Goal: Task Accomplishment & Management: Complete application form

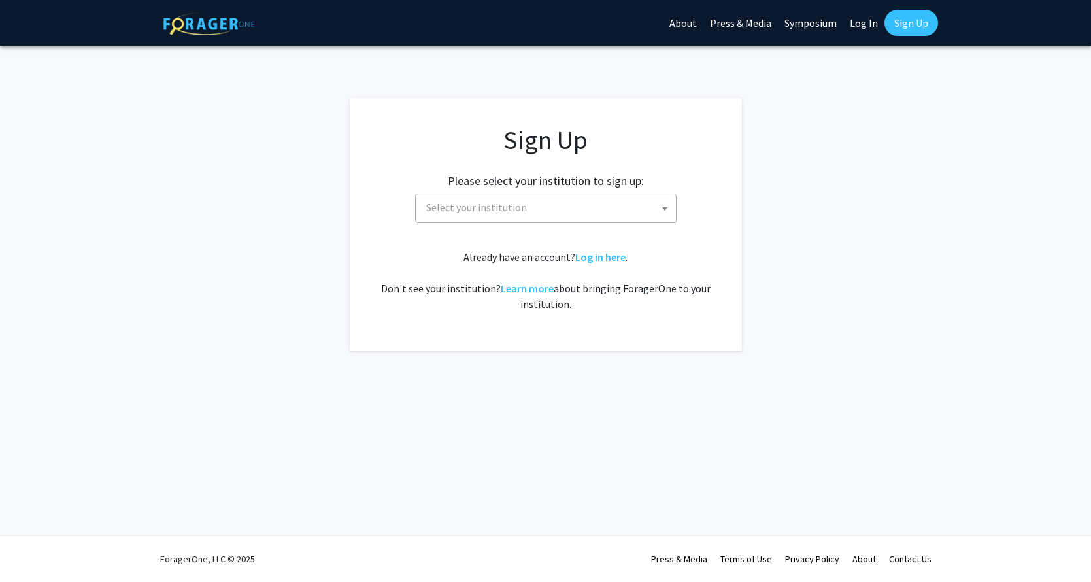
click at [486, 202] on span "Select your institution" at bounding box center [476, 207] width 101 height 13
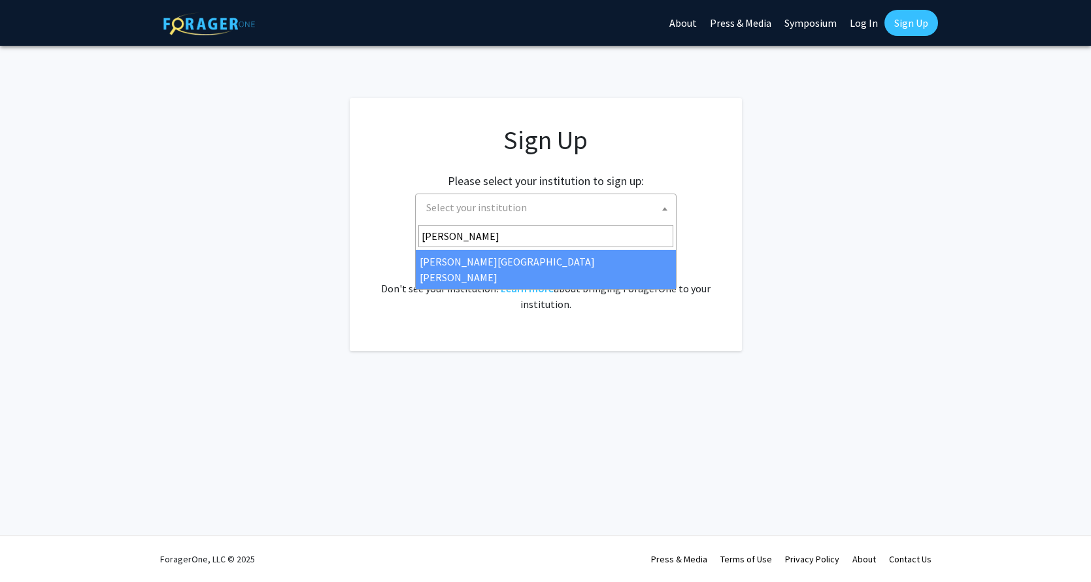
type input "[PERSON_NAME]"
select select "1"
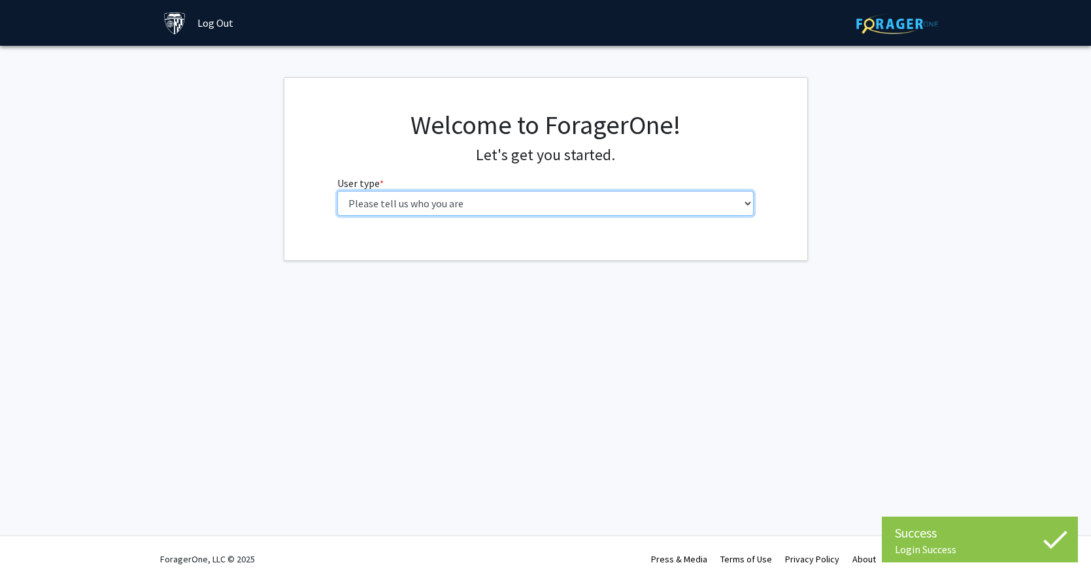
select select "2: masters"
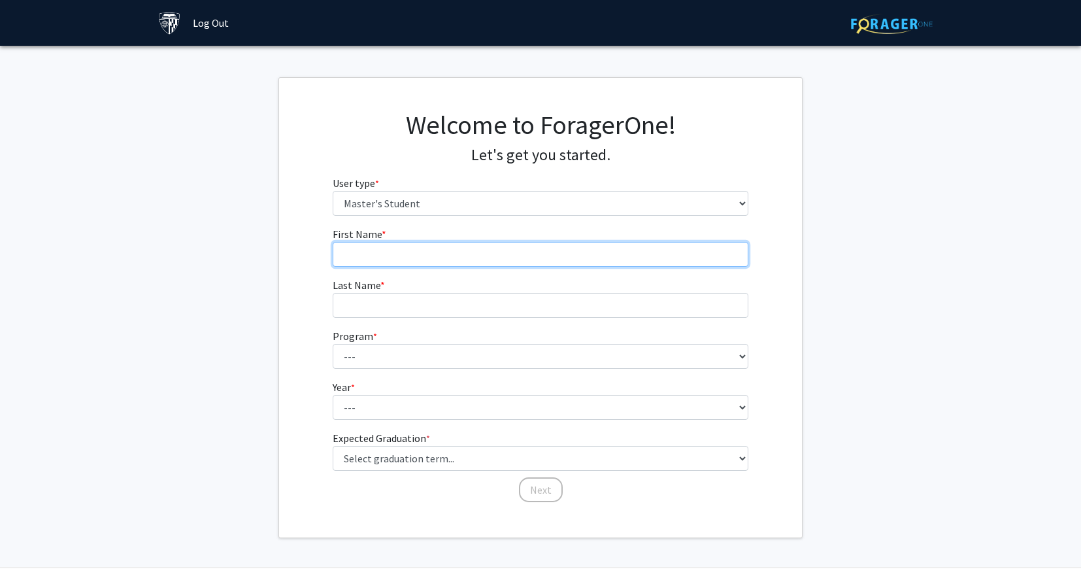
click at [499, 252] on input "First Name * required" at bounding box center [541, 254] width 416 height 25
type input "[PERSON_NAME]"
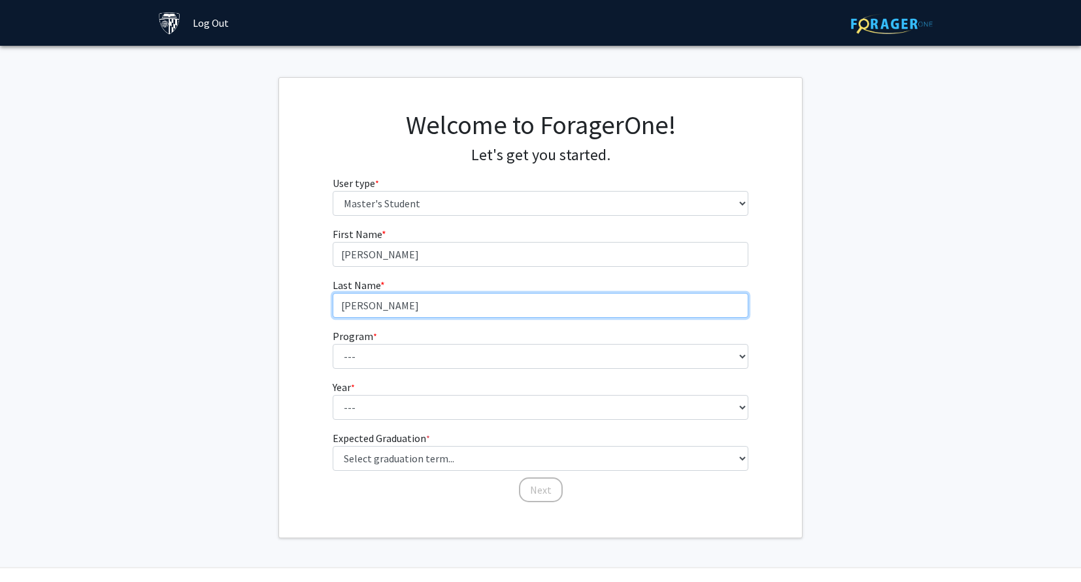
type input "[PERSON_NAME]"
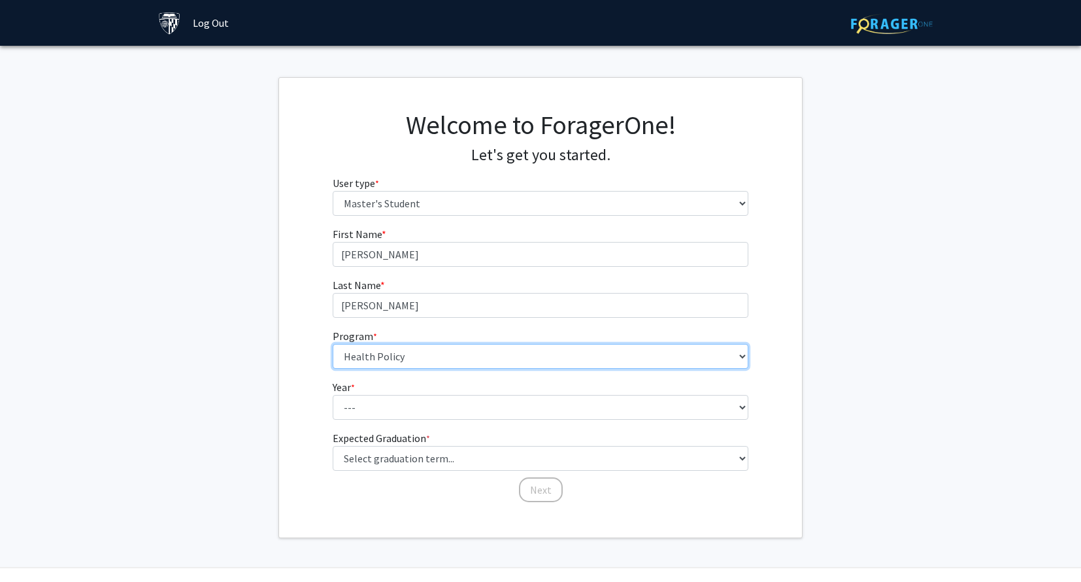
select select "124: 124"
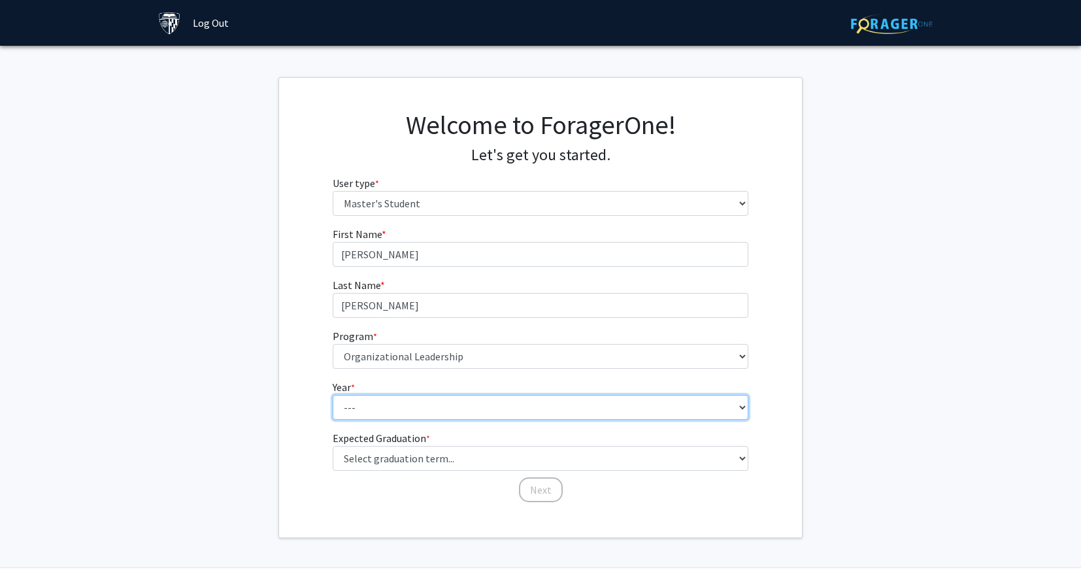
select select "2: second_year"
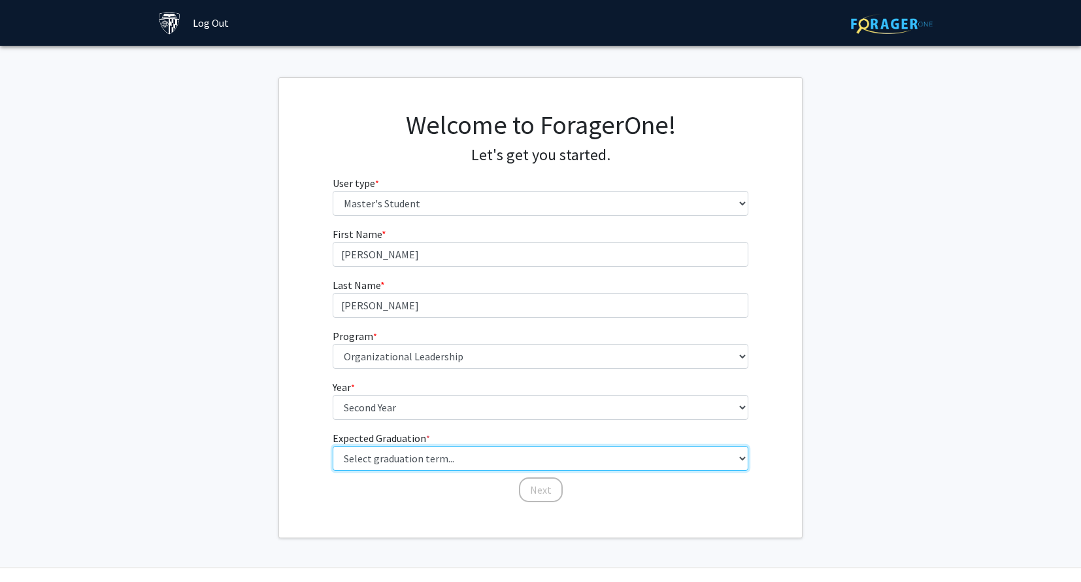
select select "8: winter_2026"
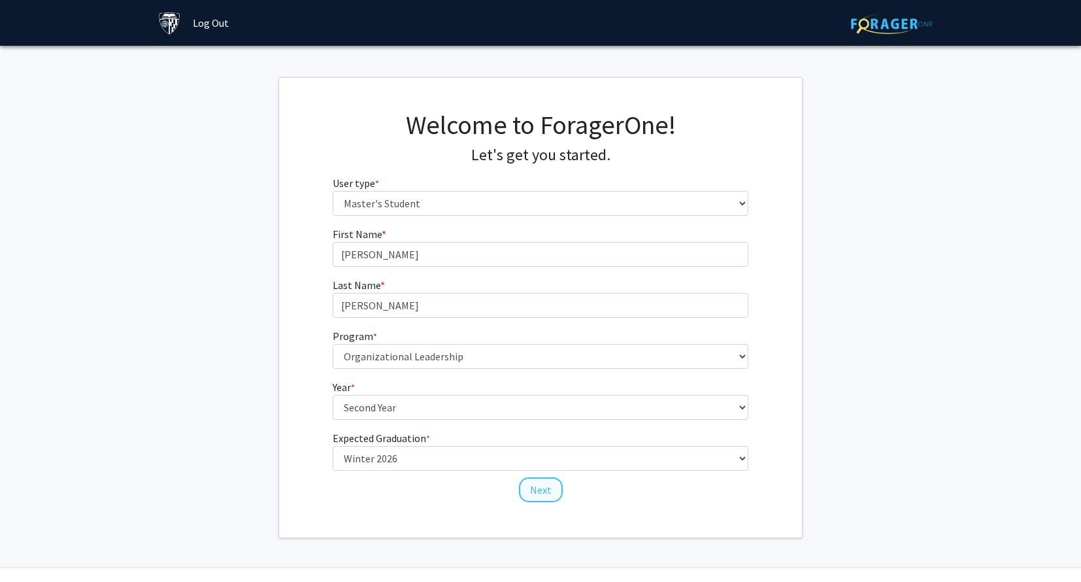
click at [542, 489] on button "Next" at bounding box center [541, 489] width 44 height 25
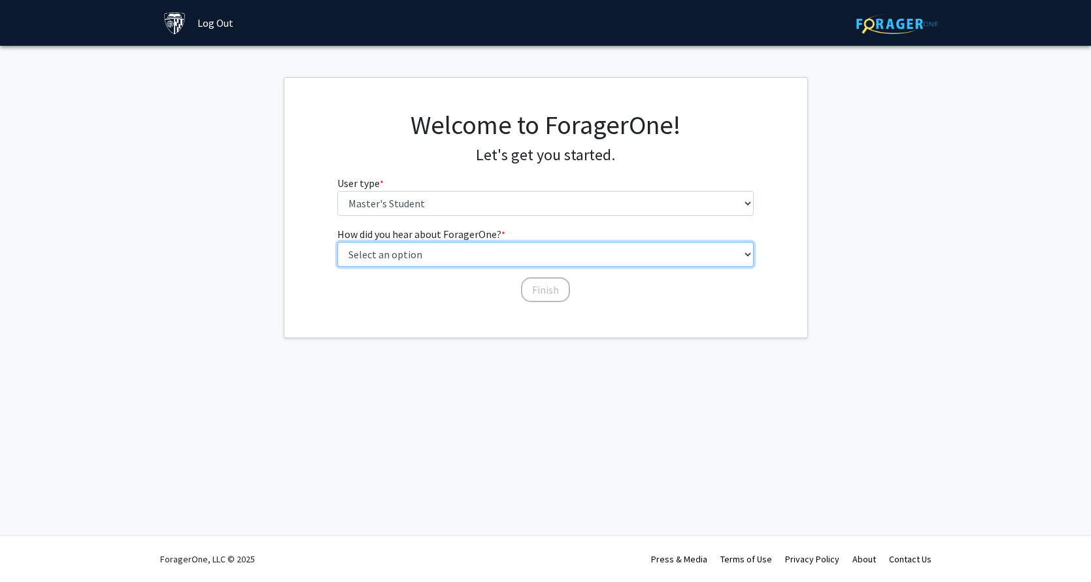
select select "3: university_website"
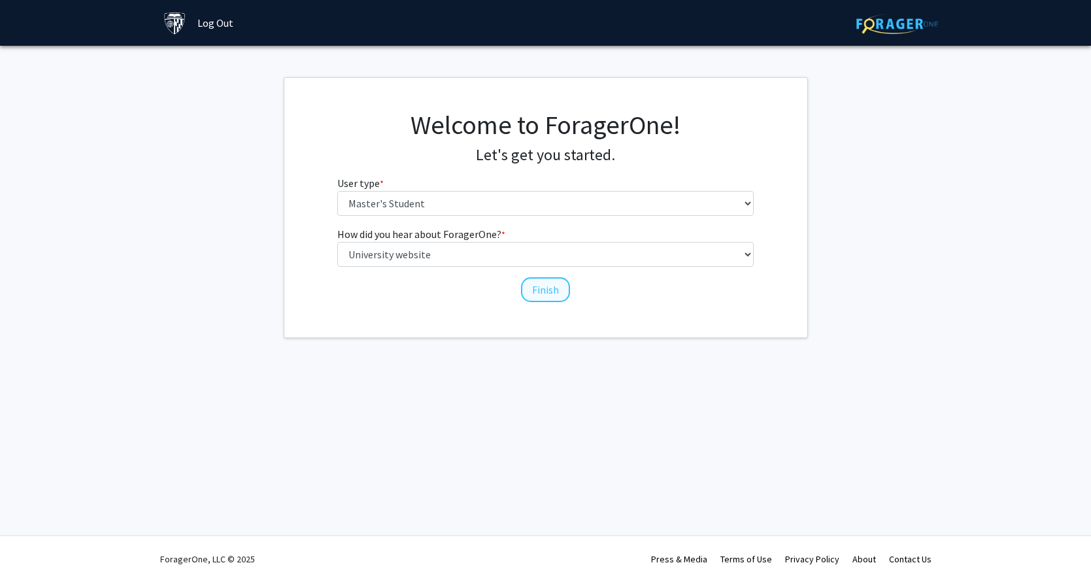
click at [551, 294] on button "Finish" at bounding box center [545, 289] width 49 height 25
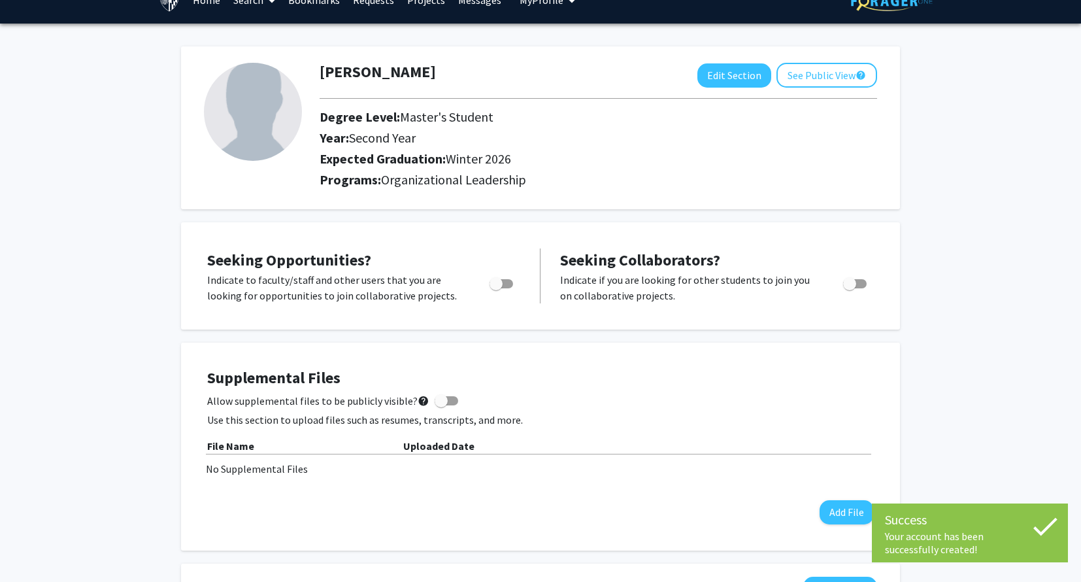
scroll to position [37, 0]
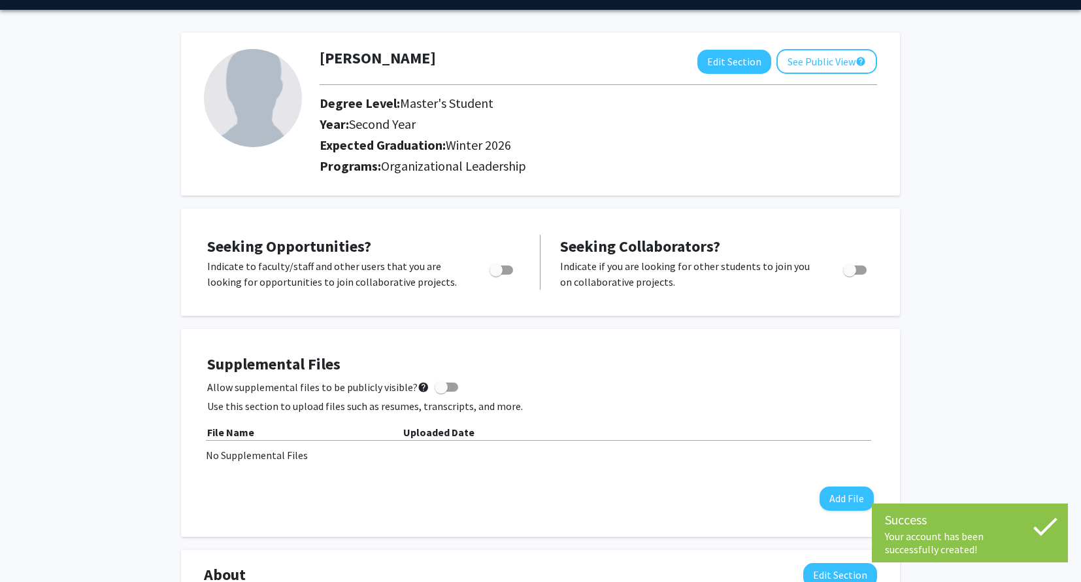
click at [498, 272] on span "Toggle" at bounding box center [496, 269] width 13 height 13
click at [496, 275] on input "Are you actively seeking opportunities?" at bounding box center [496, 275] width 1 height 1
checkbox input "true"
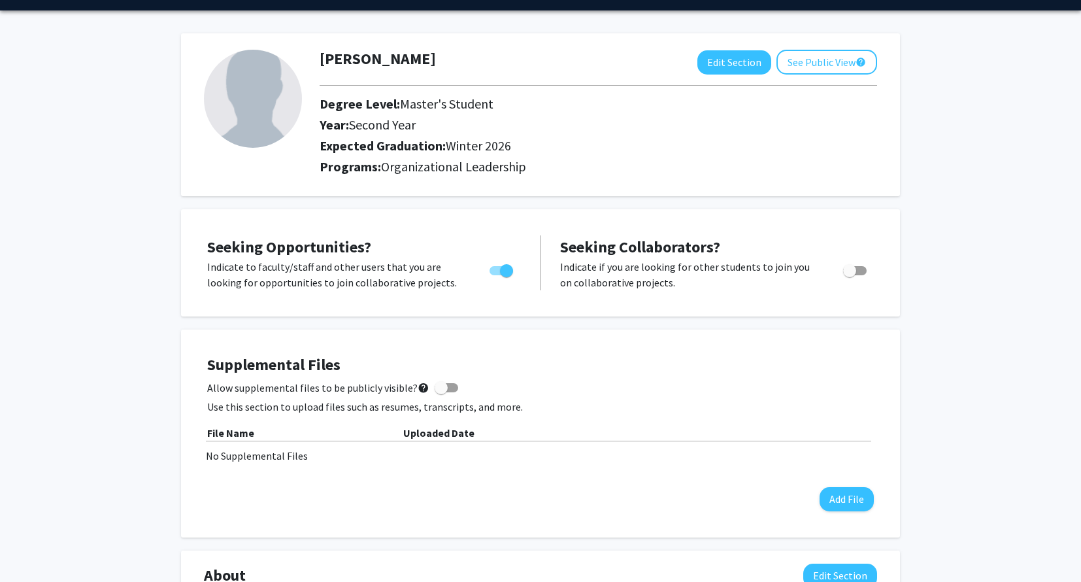
scroll to position [0, 0]
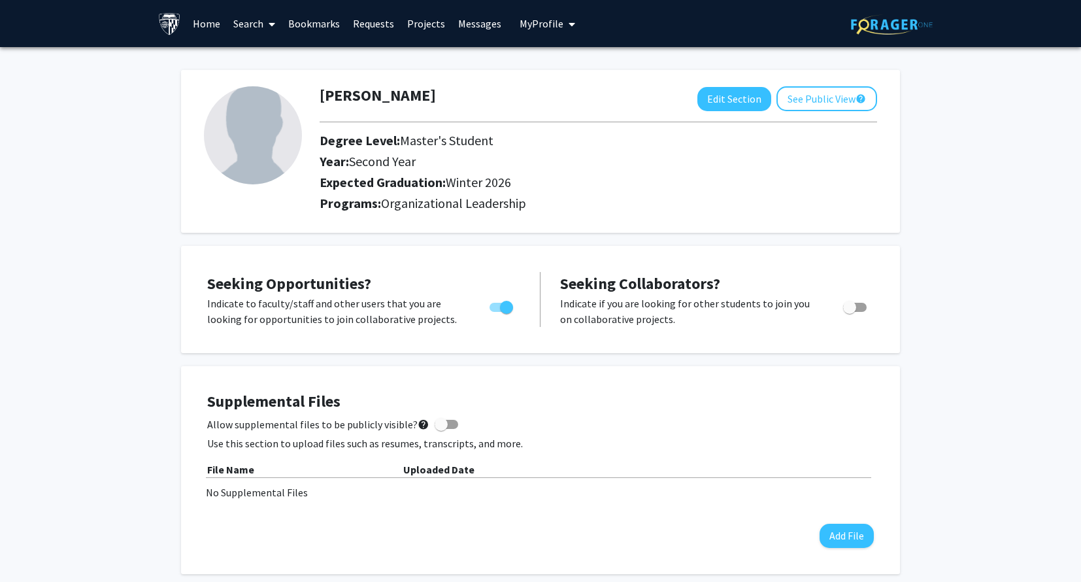
click at [199, 22] on link "Home" at bounding box center [206, 24] width 41 height 46
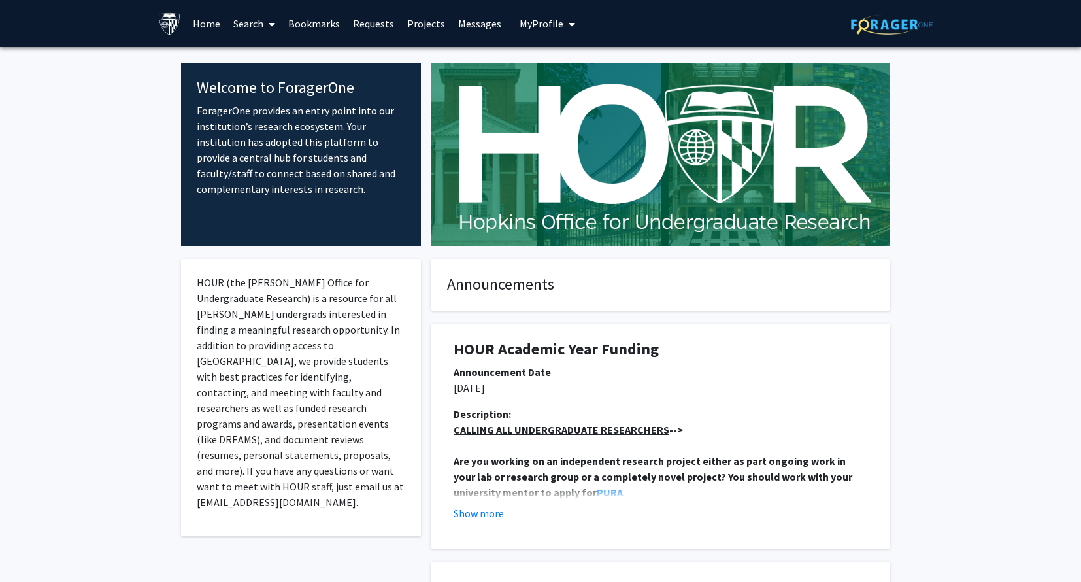
click at [408, 22] on link "Projects" at bounding box center [426, 24] width 51 height 46
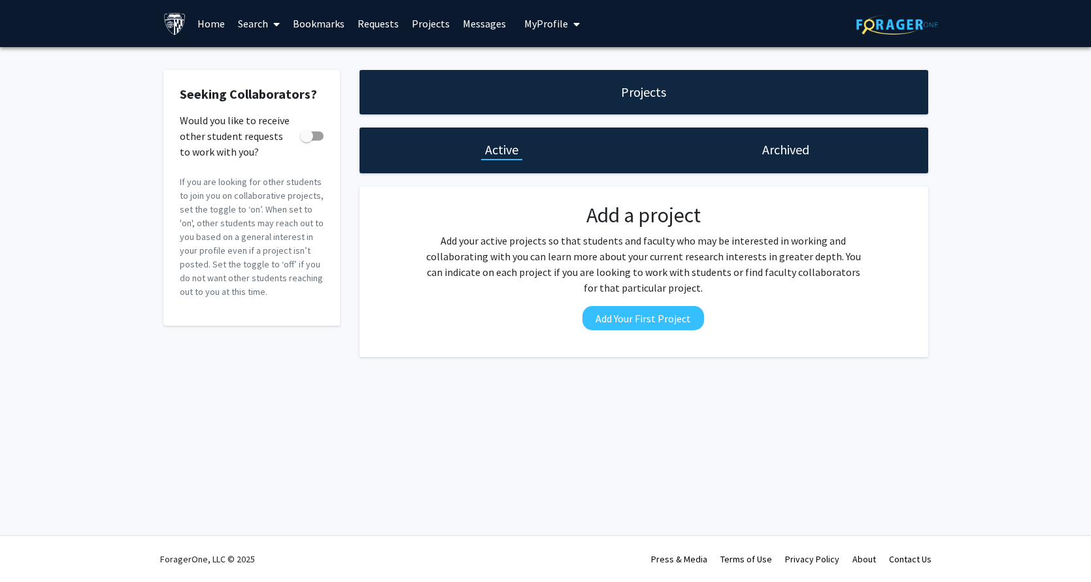
click at [329, 22] on link "Bookmarks" at bounding box center [318, 24] width 65 height 46
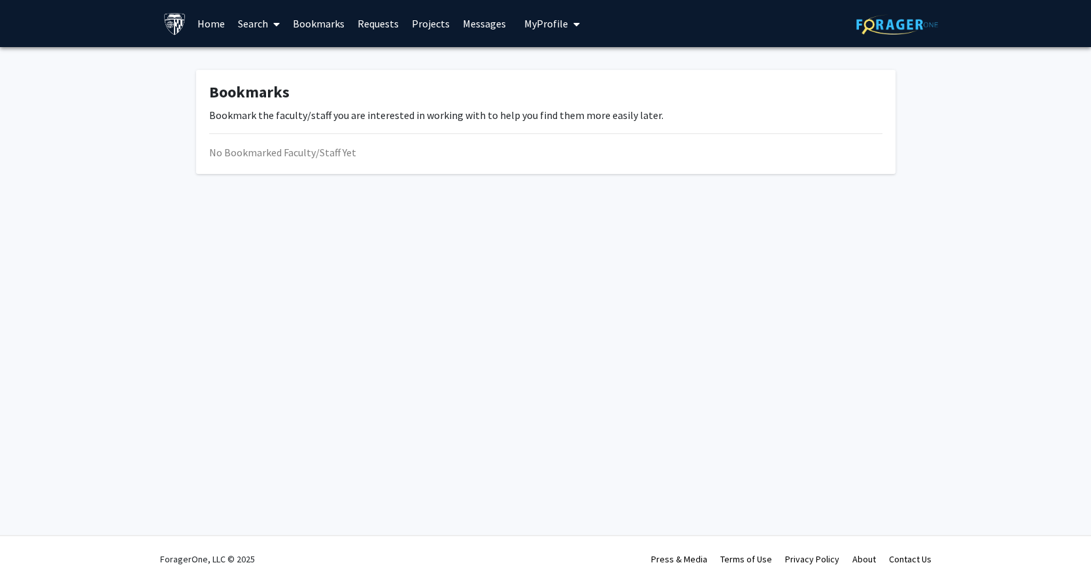
click at [469, 22] on link "Messages" at bounding box center [484, 24] width 56 height 46
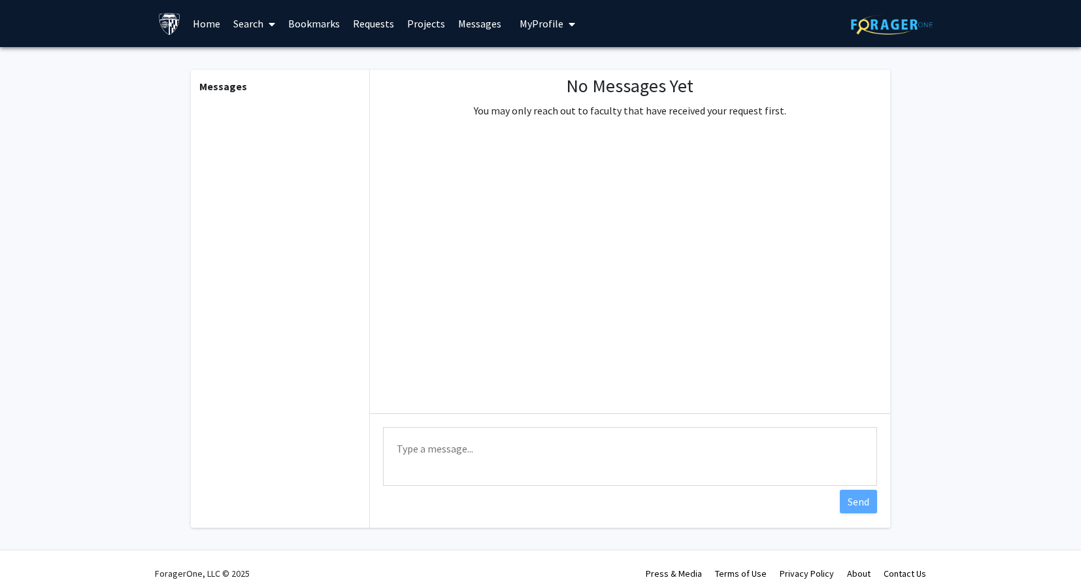
click at [416, 27] on link "Projects" at bounding box center [426, 24] width 51 height 46
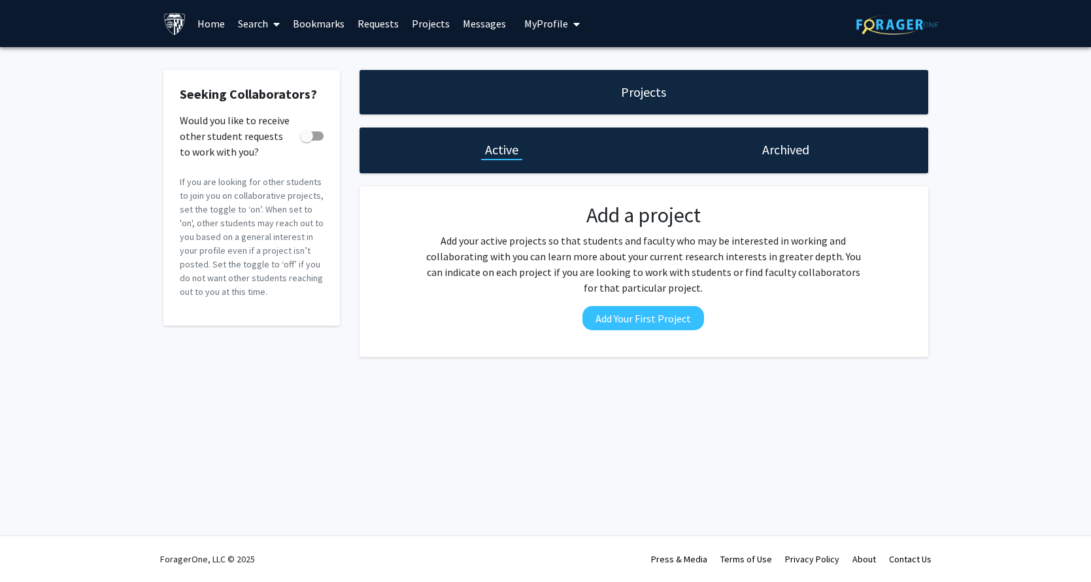
click at [220, 24] on link "Home" at bounding box center [211, 24] width 41 height 46
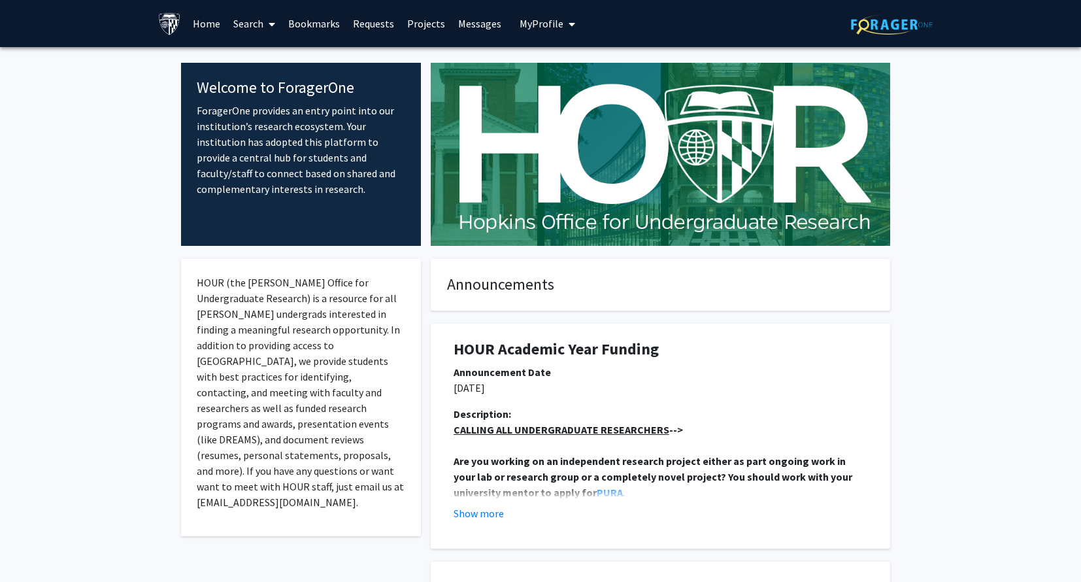
click at [251, 29] on link "Search" at bounding box center [254, 24] width 55 height 46
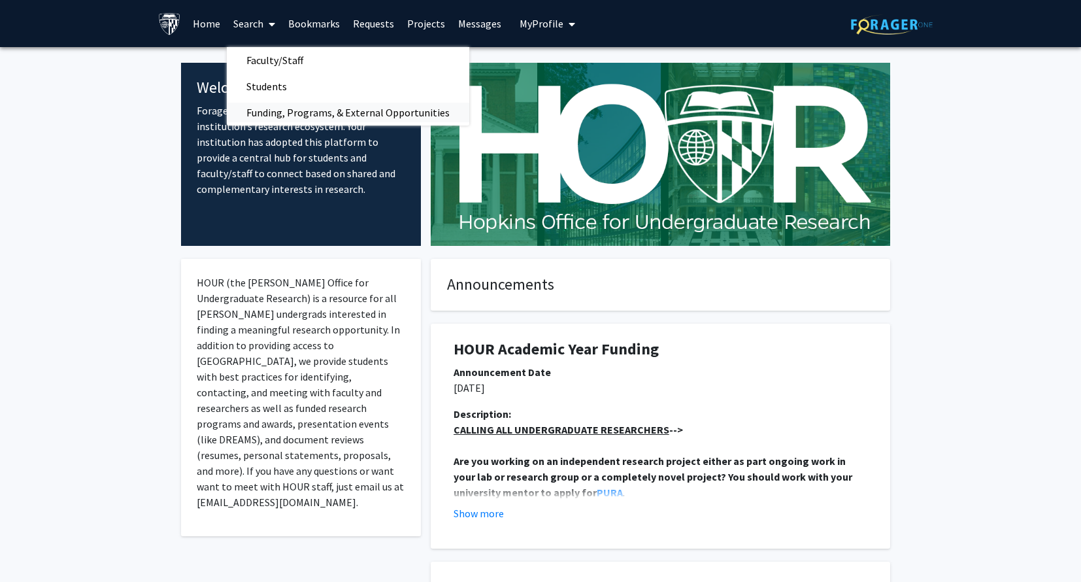
click at [278, 110] on span "Funding, Programs, & External Opportunities" at bounding box center [348, 112] width 243 height 26
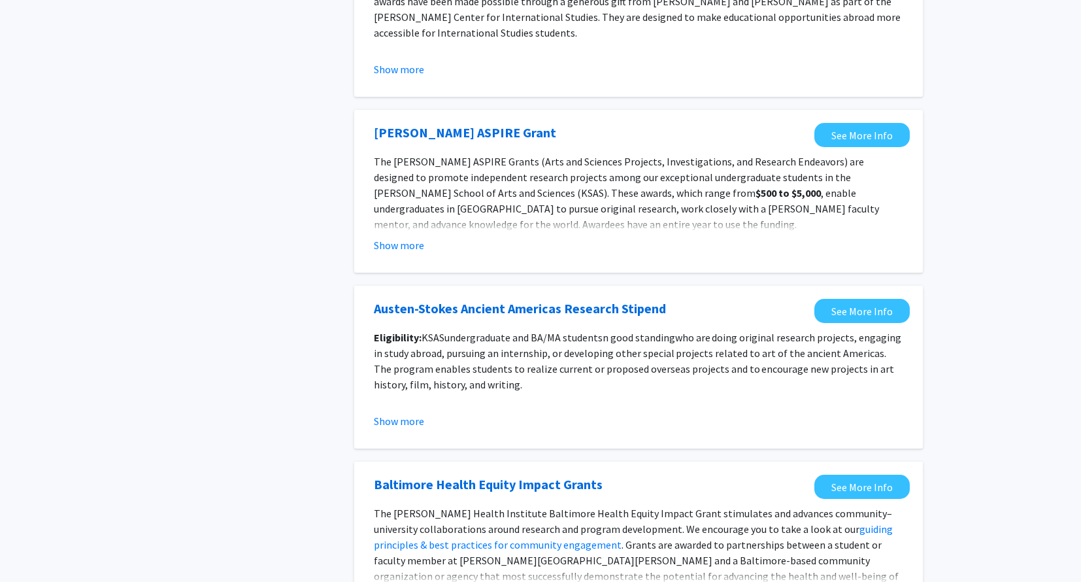
scroll to position [1308, 0]
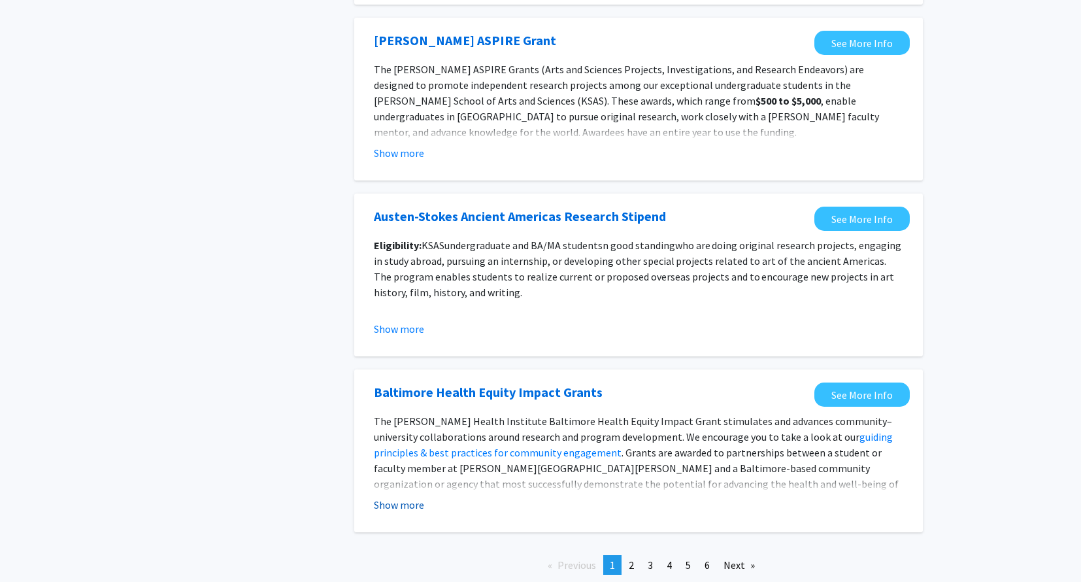
click at [413, 507] on button "Show more" at bounding box center [399, 505] width 50 height 16
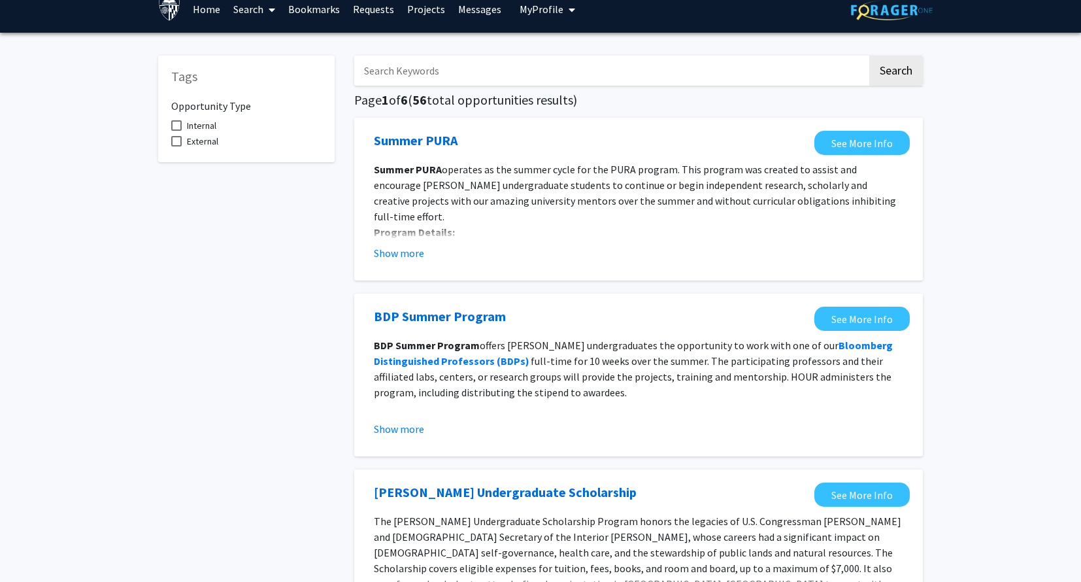
scroll to position [0, 0]
